Goal: Task Accomplishment & Management: Use online tool/utility

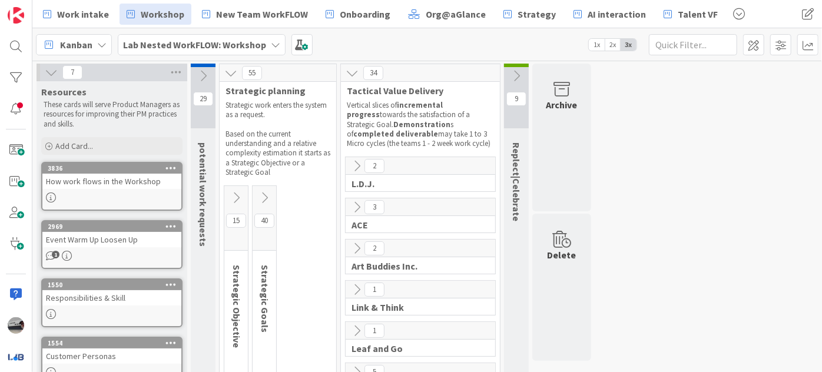
scroll to position [160, 0]
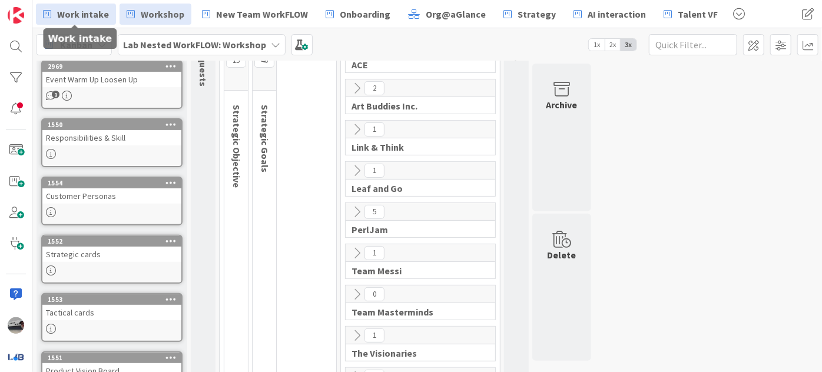
click at [77, 6] on link "Work intake" at bounding box center [76, 14] width 80 height 21
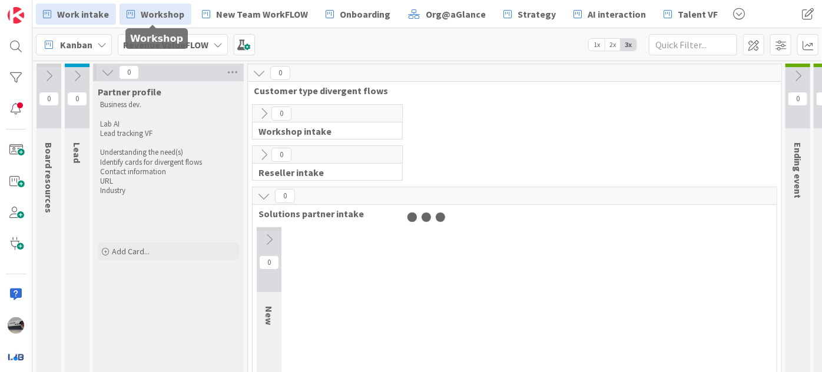
click at [146, 5] on link "Workshop" at bounding box center [155, 14] width 72 height 21
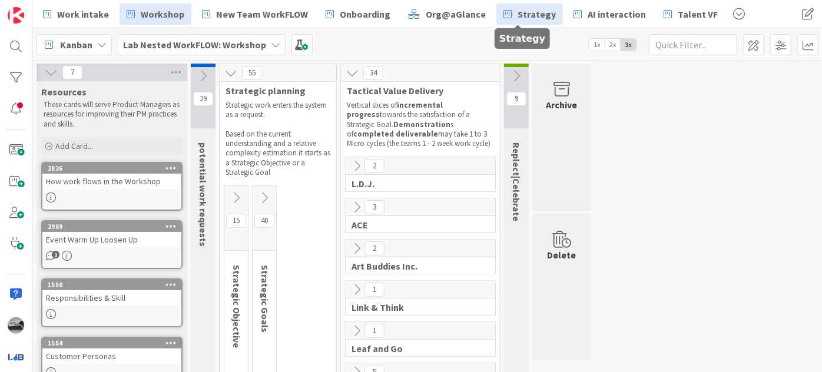
click at [522, 15] on span "Strategy" at bounding box center [536, 14] width 38 height 14
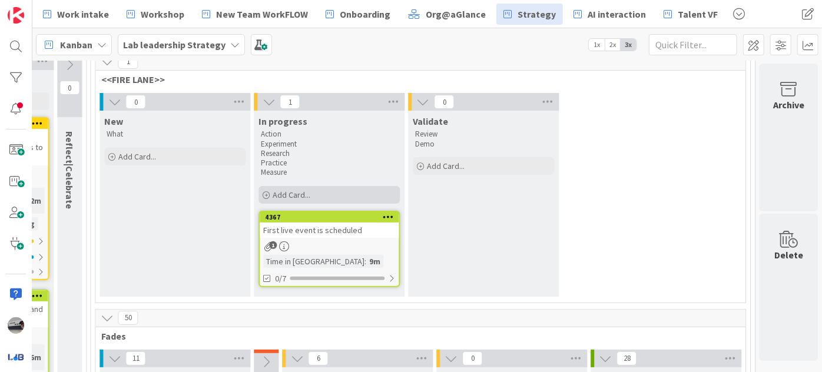
scroll to position [160, 1253]
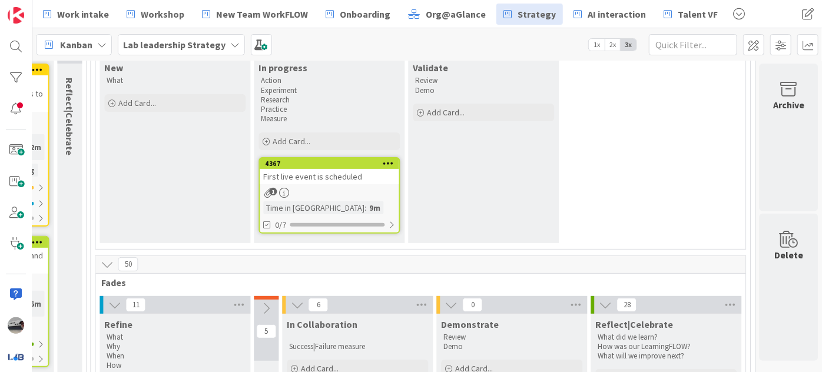
click at [336, 176] on div "First live event is scheduled" at bounding box center [329, 176] width 139 height 15
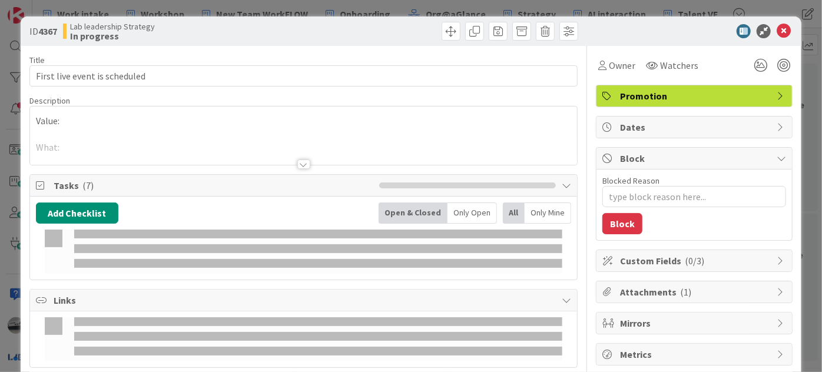
type textarea "x"
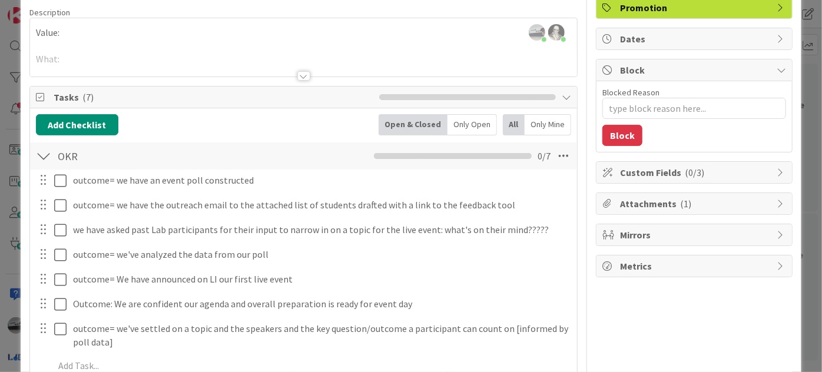
scroll to position [107, 0]
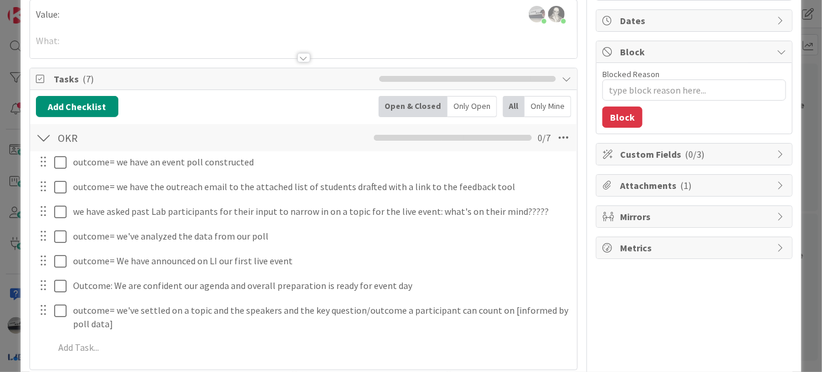
click at [298, 57] on div at bounding box center [303, 57] width 13 height 9
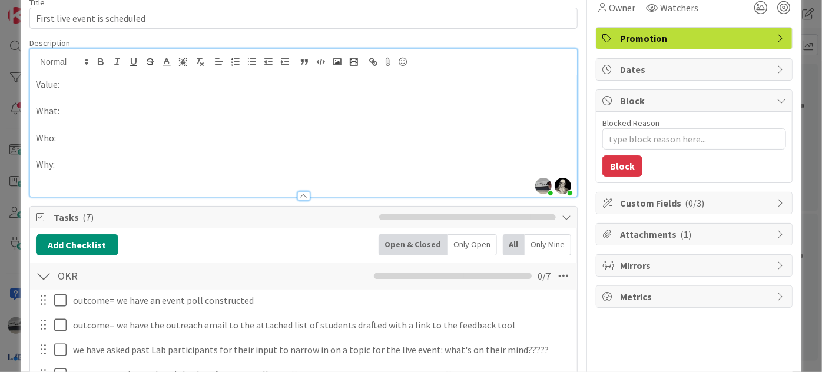
scroll to position [0, 0]
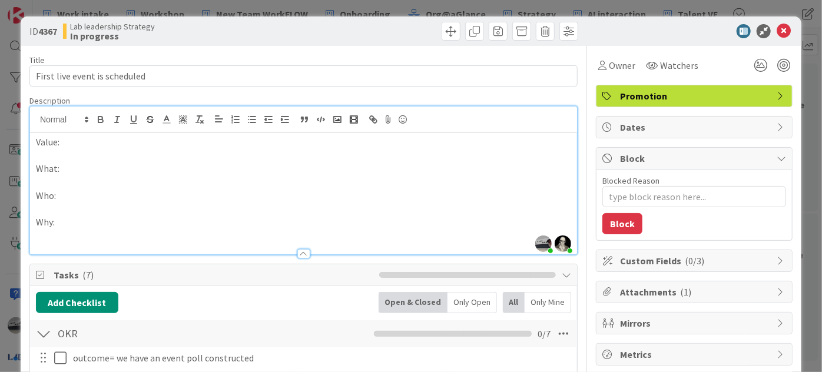
click at [125, 140] on p "Value:" at bounding box center [303, 142] width 535 height 14
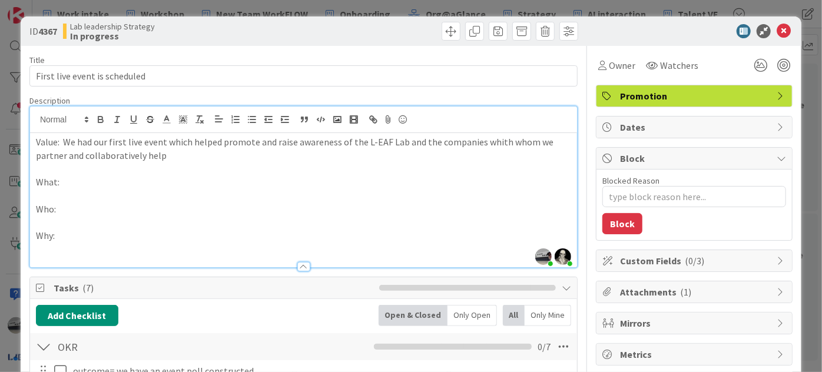
drag, startPoint x: 491, startPoint y: 139, endPoint x: 476, endPoint y: 152, distance: 20.0
click at [469, 155] on p "Value: We had our first live event which helped promote and raise awareness of …" at bounding box center [303, 148] width 535 height 26
click at [493, 142] on p "Value: We had our first live event which helped promote and raise awareness of …" at bounding box center [303, 148] width 535 height 26
click at [490, 142] on p "Value: We had our first live event which helped promote and raise awareness of …" at bounding box center [303, 148] width 535 height 26
click at [172, 155] on p "Value: We had our first live event which helped promote and raise awareness of …" at bounding box center [303, 148] width 535 height 26
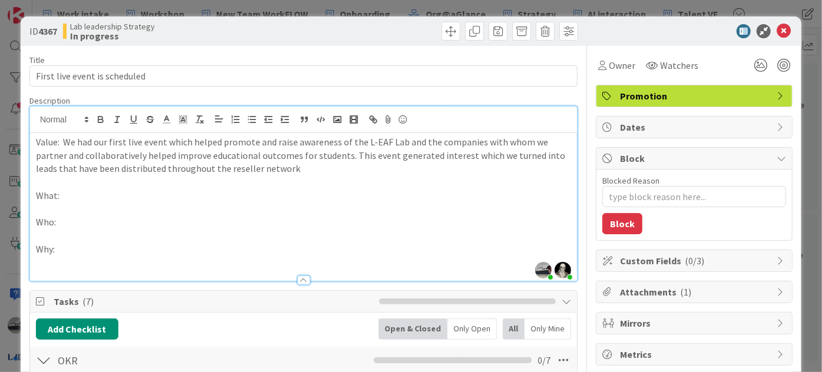
click at [302, 171] on p "Value: We had our first live event which helped promote and raise awareness of …" at bounding box center [303, 155] width 535 height 40
click at [287, 167] on p "Value: We had our first live event which helped promote and raise awareness of …" at bounding box center [303, 155] width 535 height 40
click at [82, 194] on p "What:" at bounding box center [303, 196] width 535 height 14
click at [34, 196] on div "Value: We had our first live event which helped promote and raise awareness of …" at bounding box center [303, 207] width 547 height 148
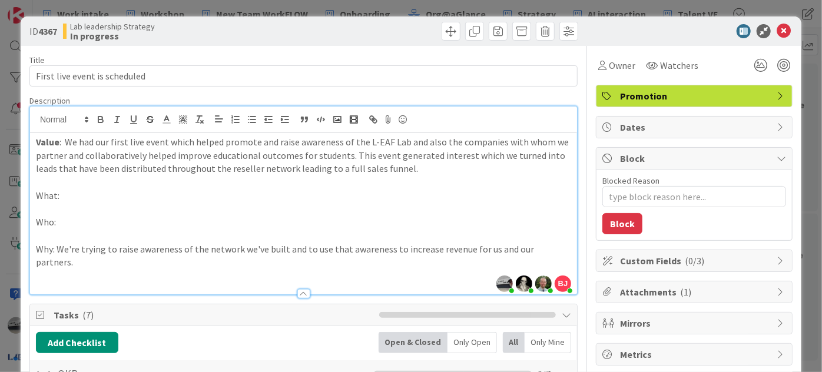
type textarea "x"
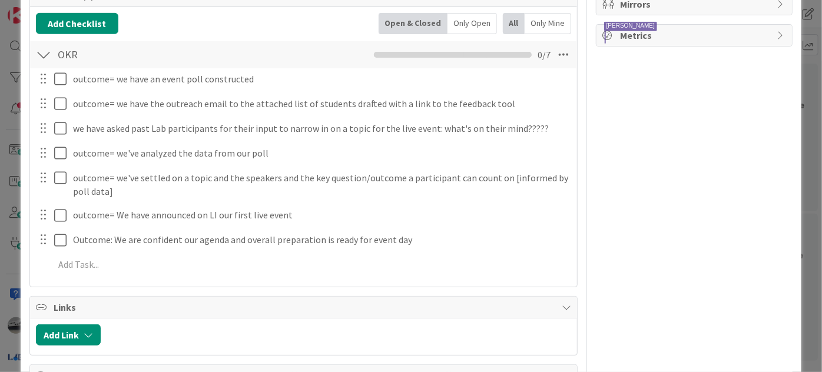
scroll to position [321, 0]
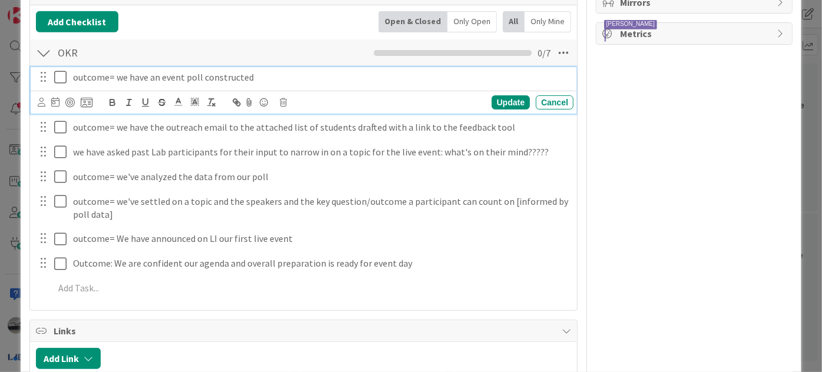
click at [245, 71] on p "outcome= we have an event poll constructed" at bounding box center [321, 78] width 496 height 14
click at [102, 71] on p "outcome= we have an event poll constructed" at bounding box center [321, 78] width 496 height 14
drag, startPoint x: 108, startPoint y: 59, endPoint x: 60, endPoint y: 48, distance: 49.5
click at [60, 48] on div "OKR Checklist Name 3 / 64 OKR 0 / 7 outcome= we have an event poll constructed …" at bounding box center [303, 171] width 547 height 266
type textarea "x"
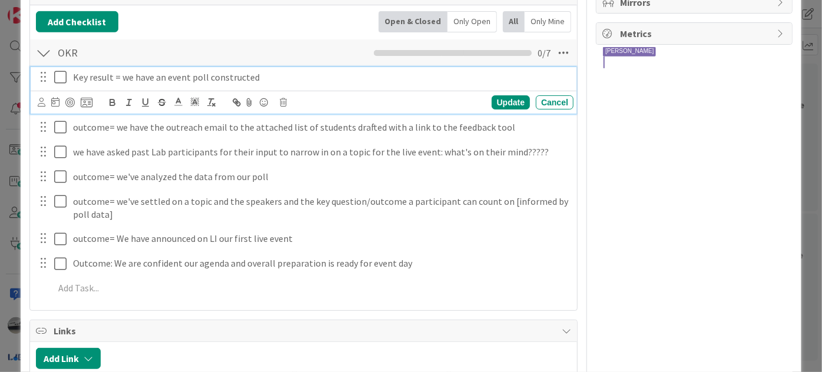
click at [303, 71] on p "Key result = we have an event poll constructed" at bounding box center [321, 78] width 496 height 14
click at [120, 71] on p "Key result = we have an event poll constructed" at bounding box center [321, 78] width 496 height 14
click at [285, 71] on p "Key result = we have an event poll constructed" at bounding box center [321, 78] width 496 height 14
click at [263, 71] on p "Key result = we have an event poll constructed tp gain insights for topic" at bounding box center [321, 78] width 496 height 14
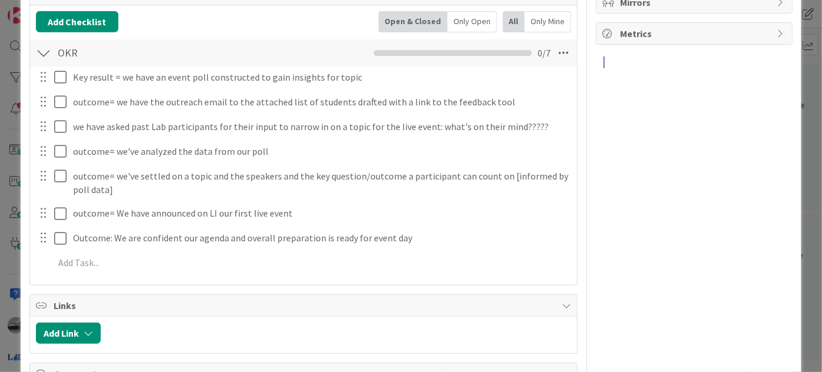
click at [503, 88] on div "Key result = we have an event poll constructed to gain insights for topic Updat…" at bounding box center [303, 172] width 535 height 211
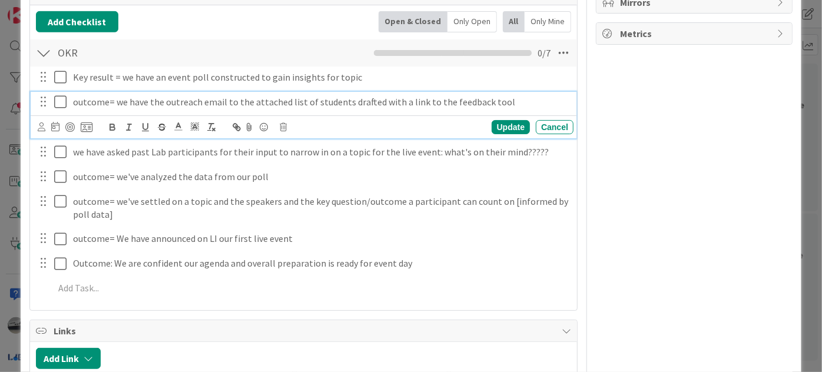
click at [100, 95] on p "outcome= we have the outreach email to the attached list of students drafted wi…" at bounding box center [321, 102] width 496 height 14
drag, startPoint x: 106, startPoint y: 86, endPoint x: 62, endPoint y: 86, distance: 44.1
click at [62, 92] on div "outcome= we have the outreach email to the attached list of students drafted wi…" at bounding box center [304, 102] width 538 height 21
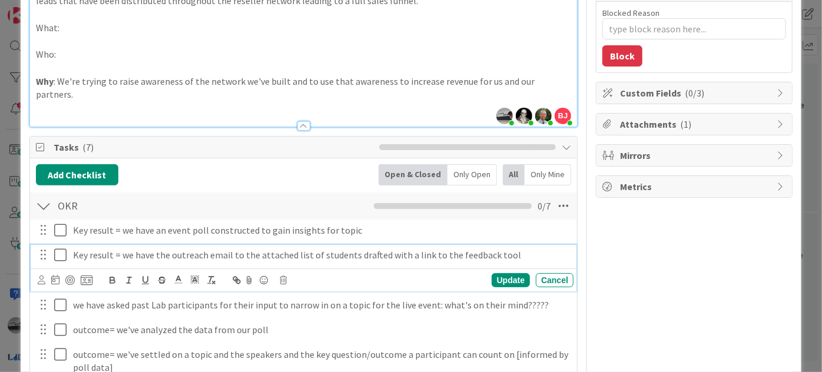
scroll to position [160, 0]
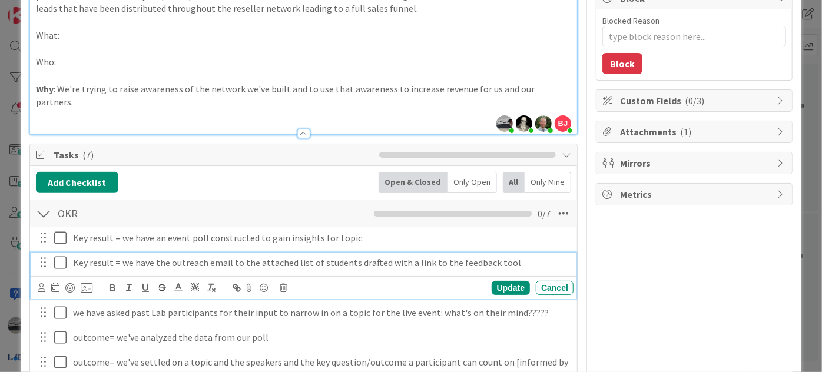
click at [332, 256] on p "Key result = we have the outreach email to the attached list of students drafte…" at bounding box center [321, 263] width 496 height 14
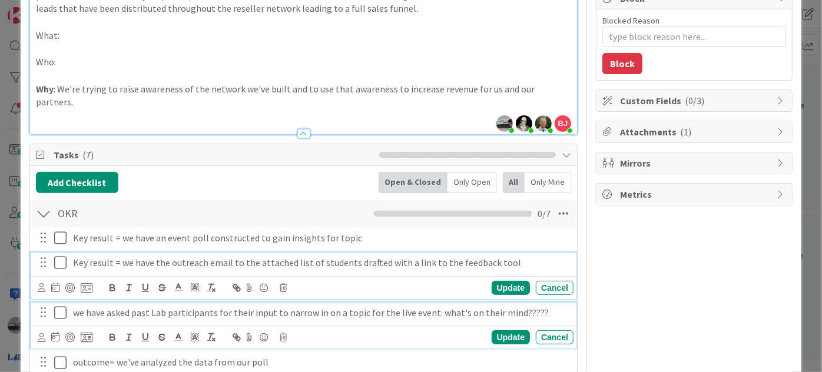
click at [385, 306] on p "we have asked past Lab participants for their input to narrow in on a topic for…" at bounding box center [321, 313] width 496 height 14
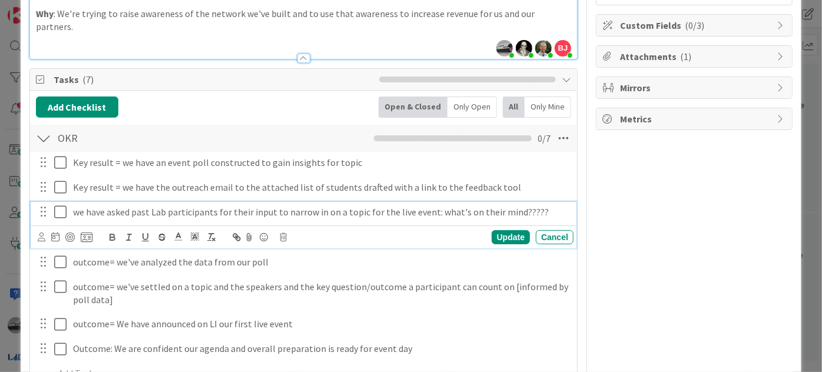
scroll to position [242, 0]
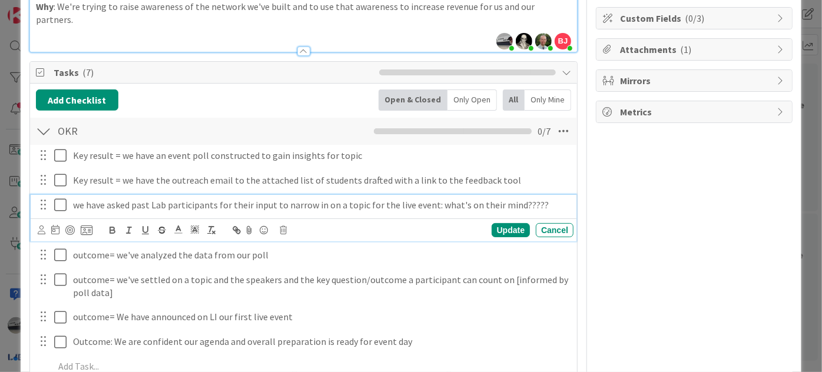
type textarea "x"
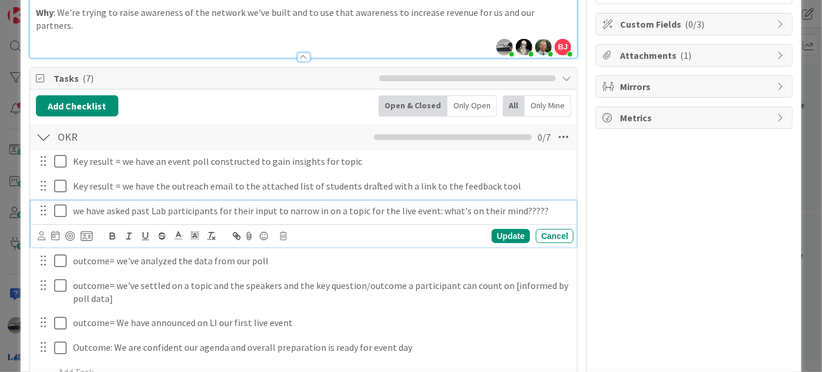
scroll to position [350, 0]
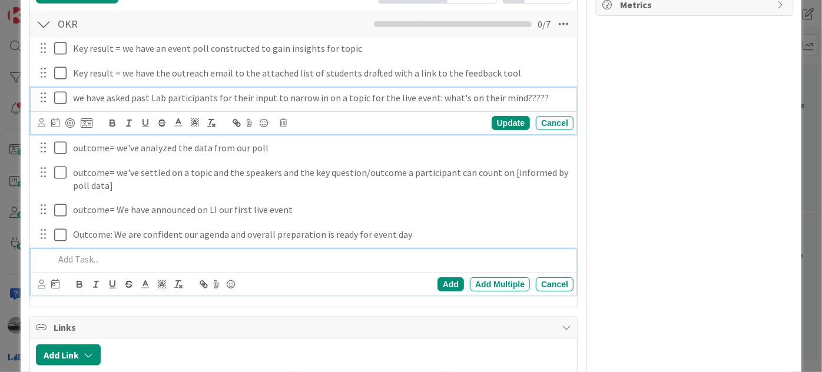
click at [75, 252] on p at bounding box center [311, 259] width 514 height 14
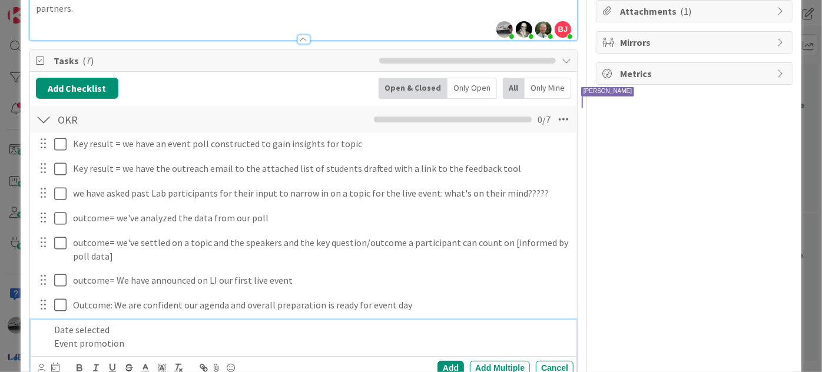
scroll to position [294, 0]
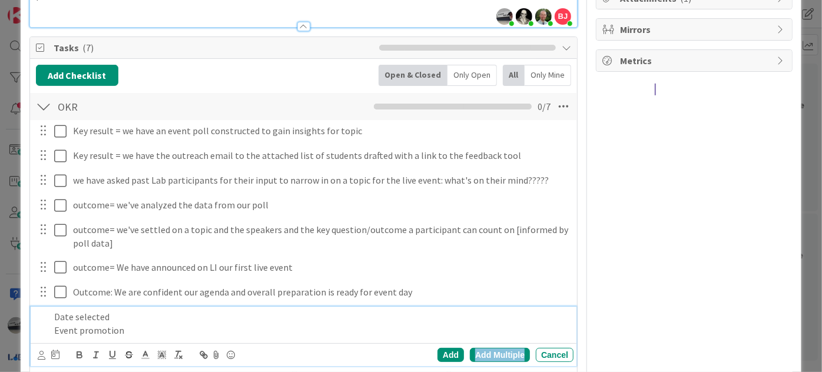
click at [496, 348] on div "Add Multiple" at bounding box center [500, 355] width 60 height 14
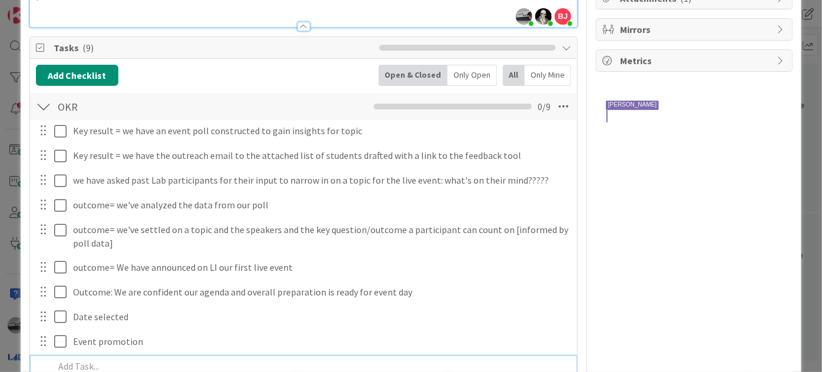
type textarea "x"
